Goal: Transaction & Acquisition: Purchase product/service

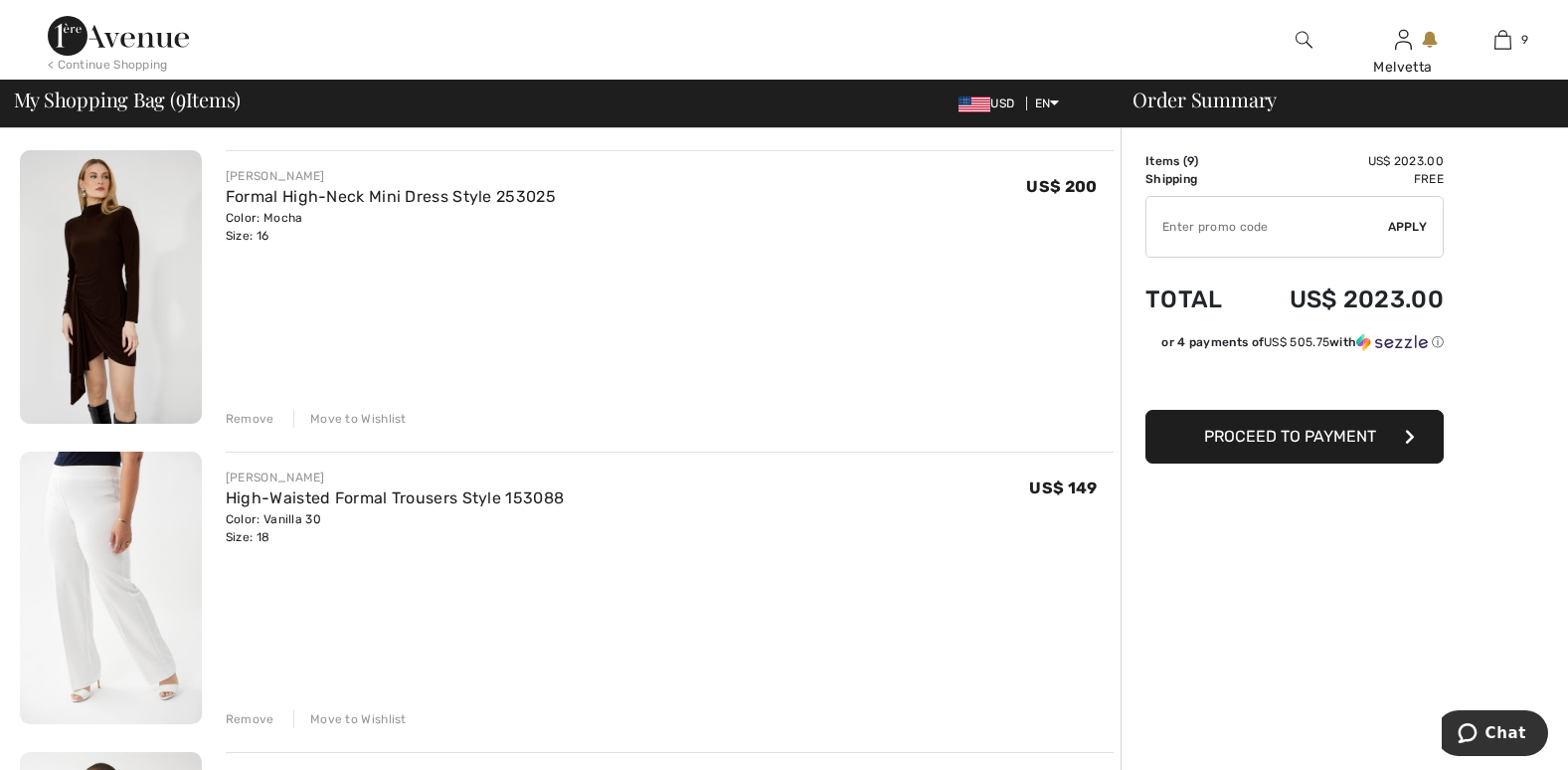
scroll to position [2020, 0]
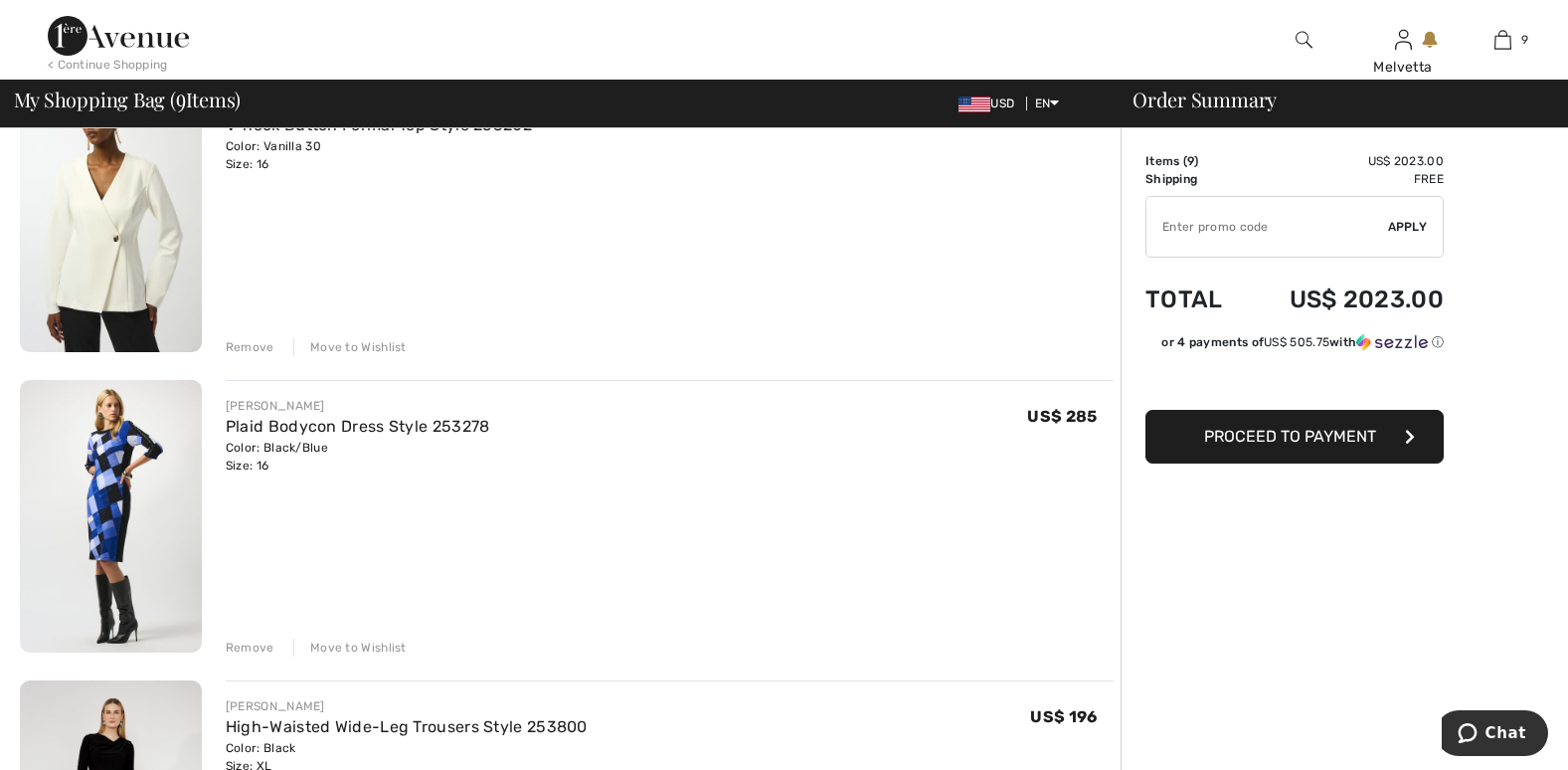
click at [245, 646] on div "Remove" at bounding box center [250, 648] width 49 height 18
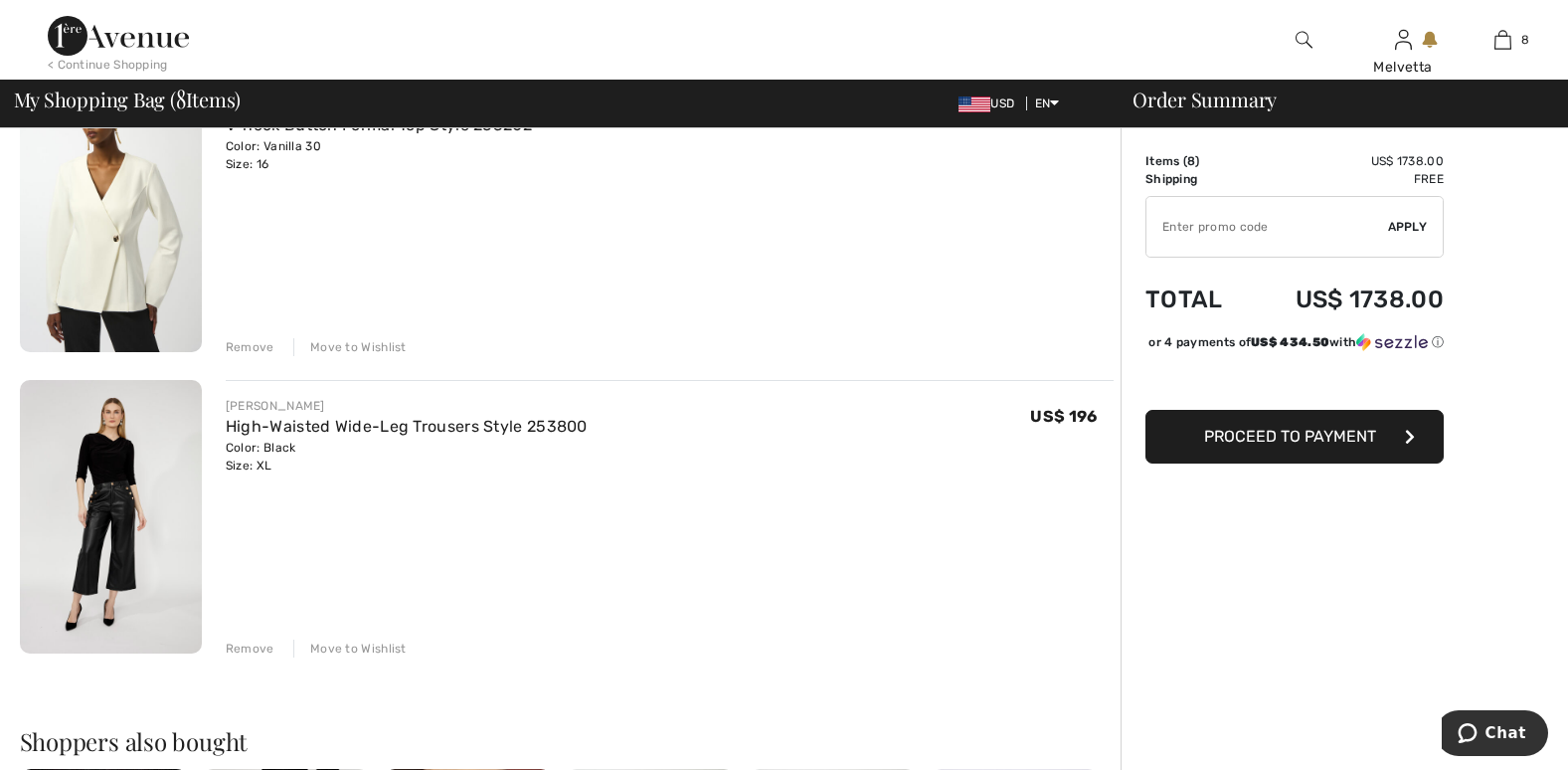
click at [250, 646] on div "Remove" at bounding box center [250, 649] width 49 height 18
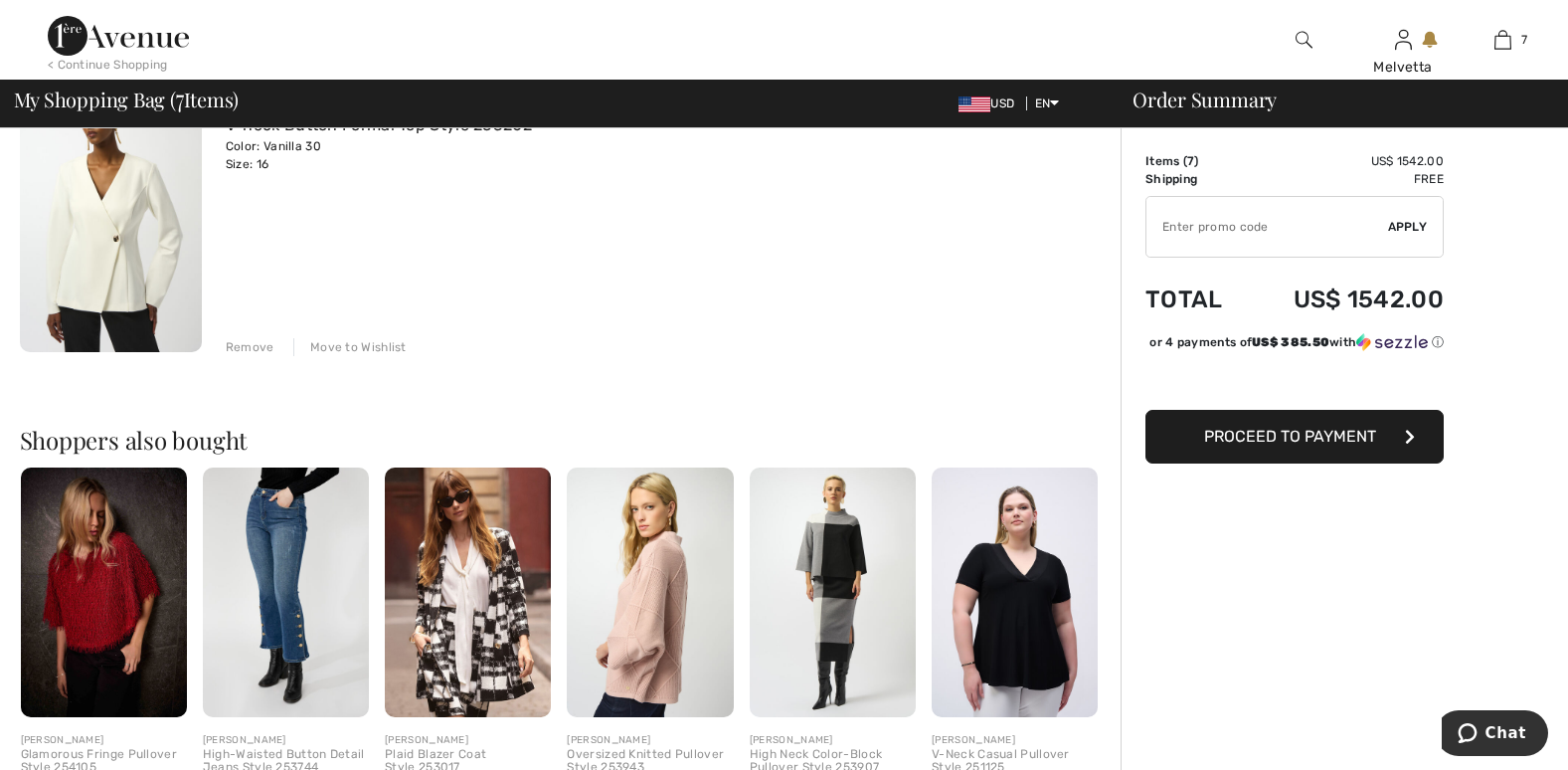
click at [1567, 100] on div "My Shopping Bag ( 7 Items) USD EN English Français Order Summary" at bounding box center [784, 103] width 1568 height 48
click at [1299, 38] on img at bounding box center [1304, 40] width 17 height 24
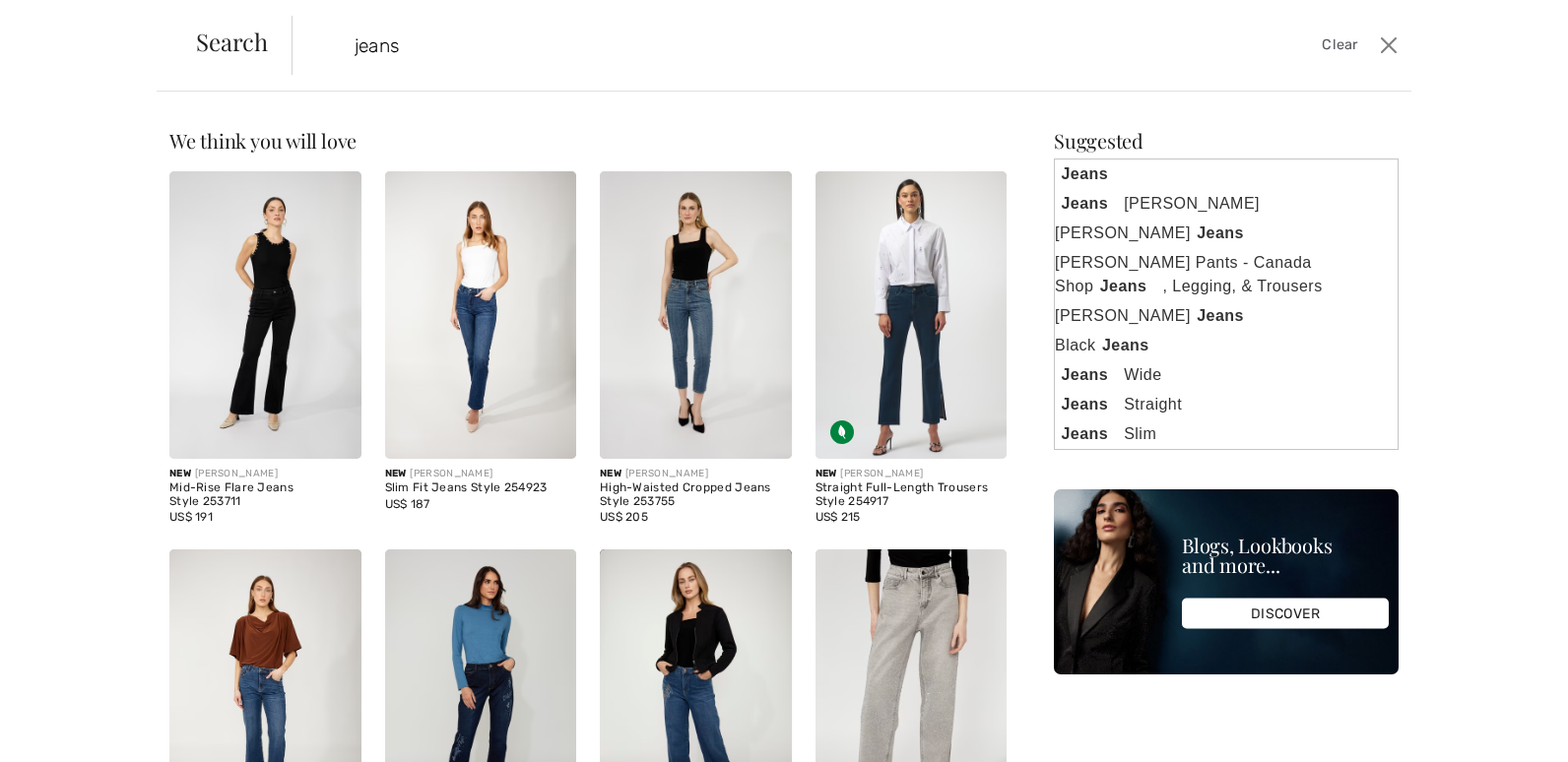
type input "jeans"
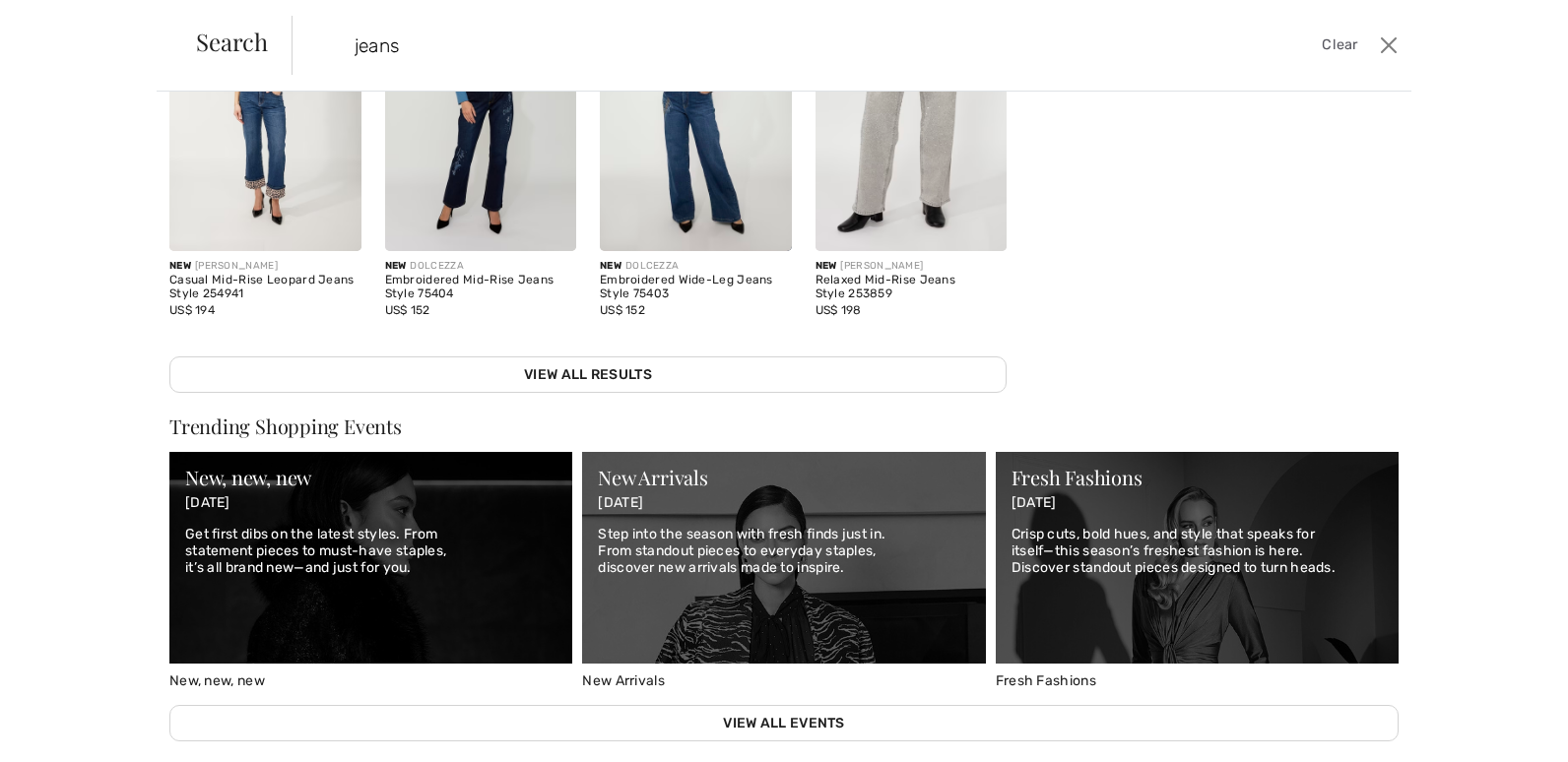
scroll to position [0, 0]
click at [686, 175] on img at bounding box center [695, 107] width 192 height 287
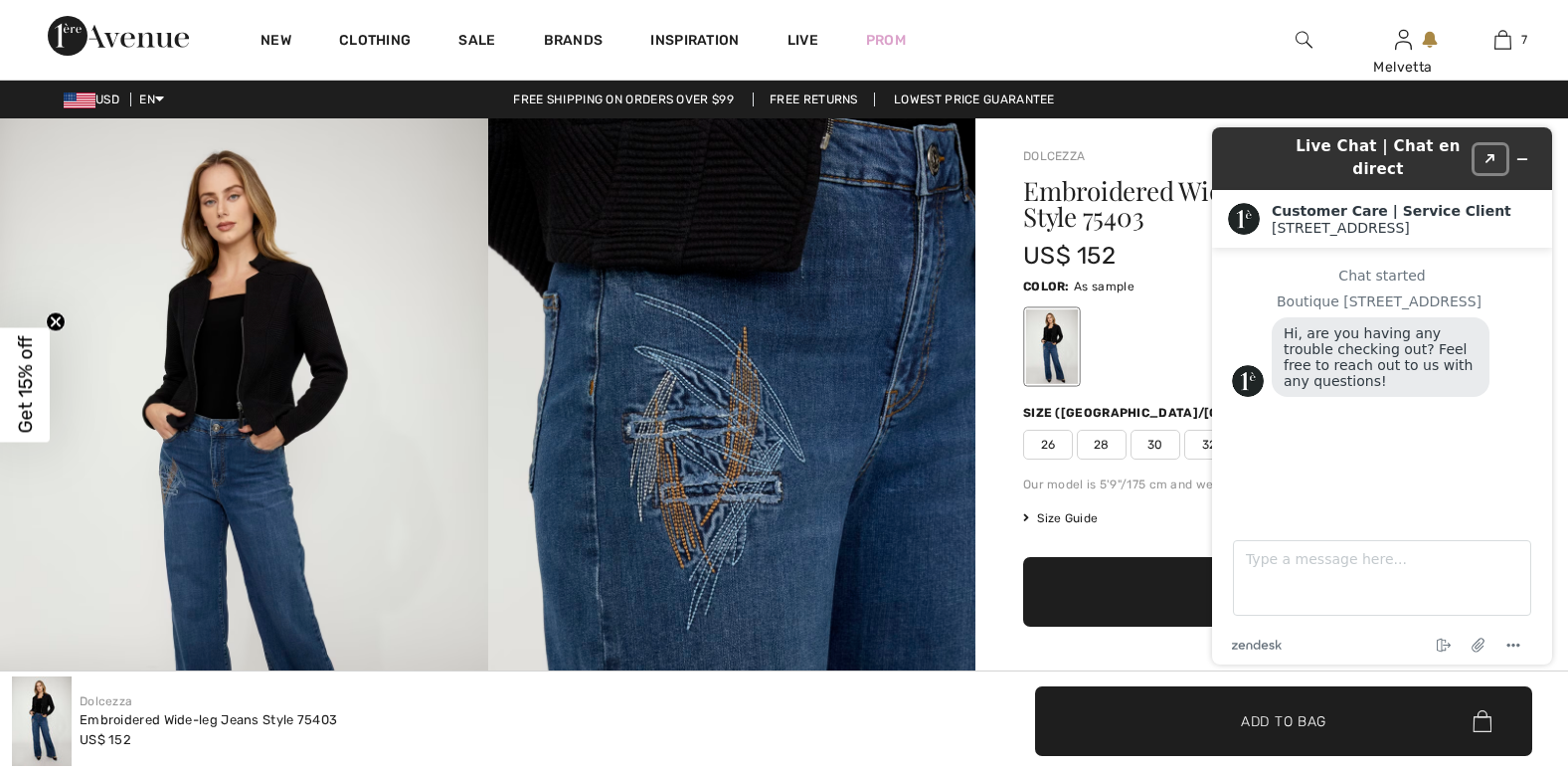
click at [1502, 145] on button "Created with Sketch." at bounding box center [1490, 159] width 32 height 28
